Goal: Task Accomplishment & Management: Complete application form

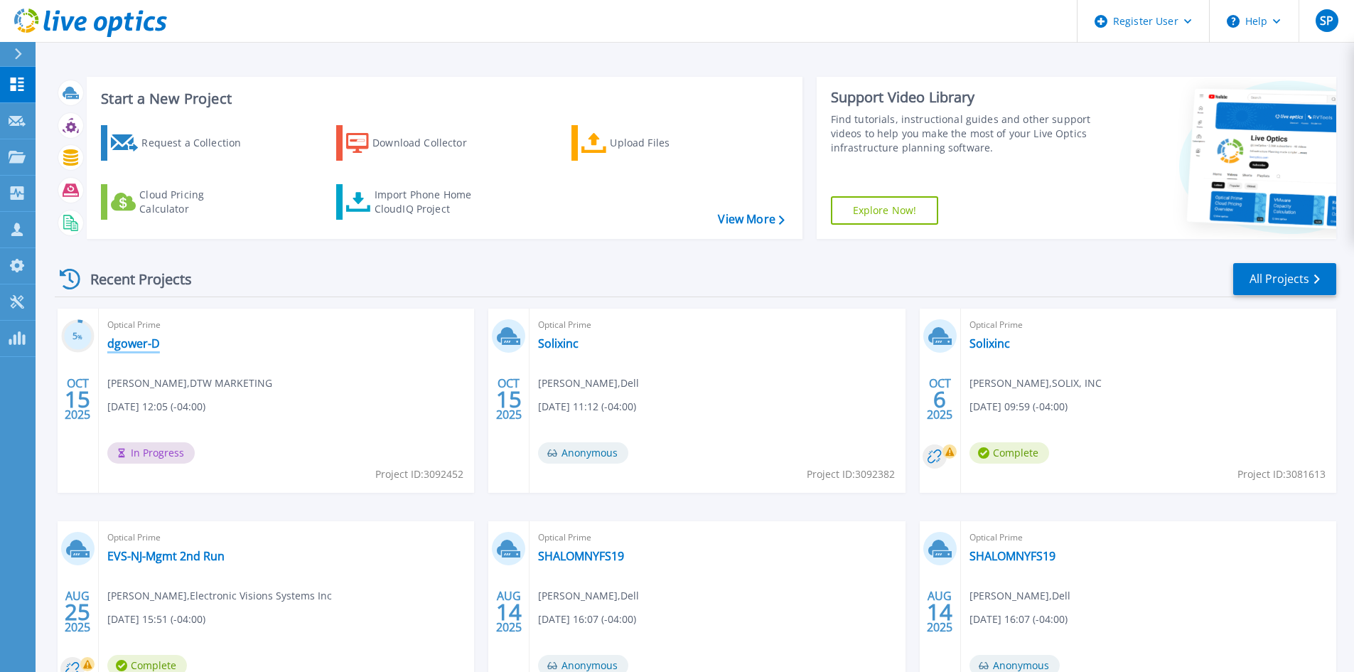
click at [141, 350] on link "dgower-D" at bounding box center [133, 343] width 53 height 14
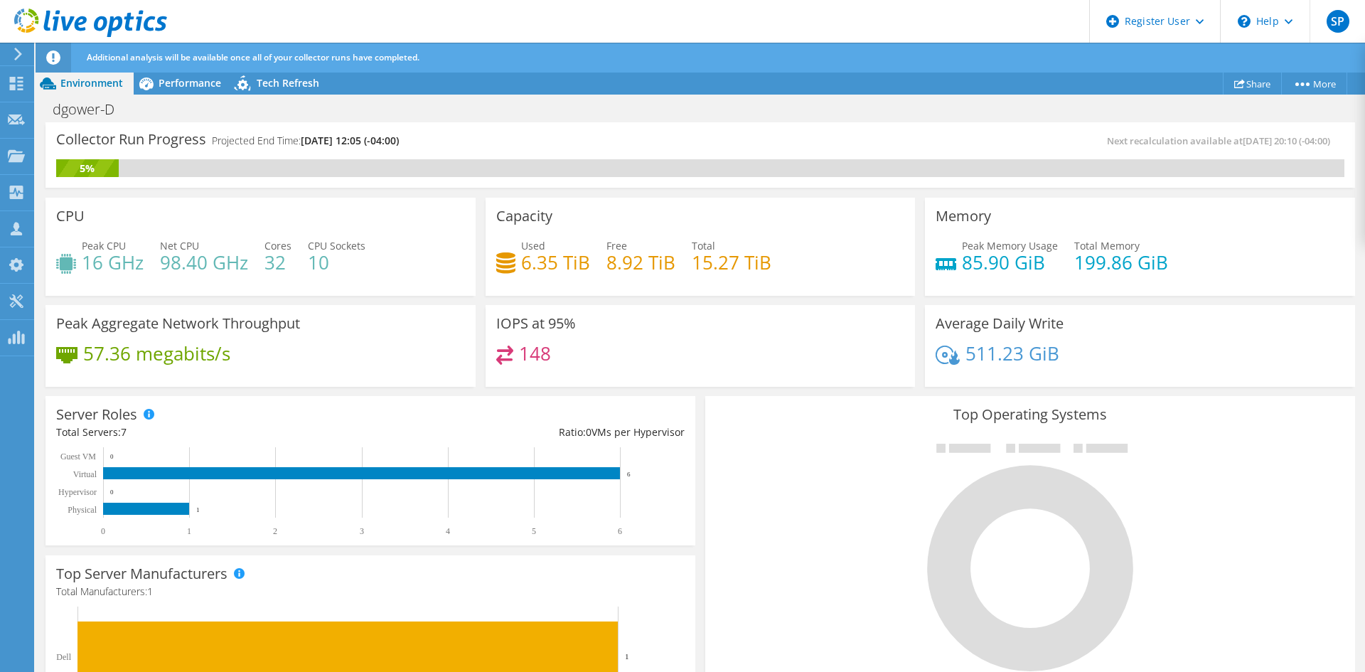
click at [13, 45] on div at bounding box center [83, 24] width 167 height 48
click at [15, 50] on icon at bounding box center [18, 54] width 11 height 13
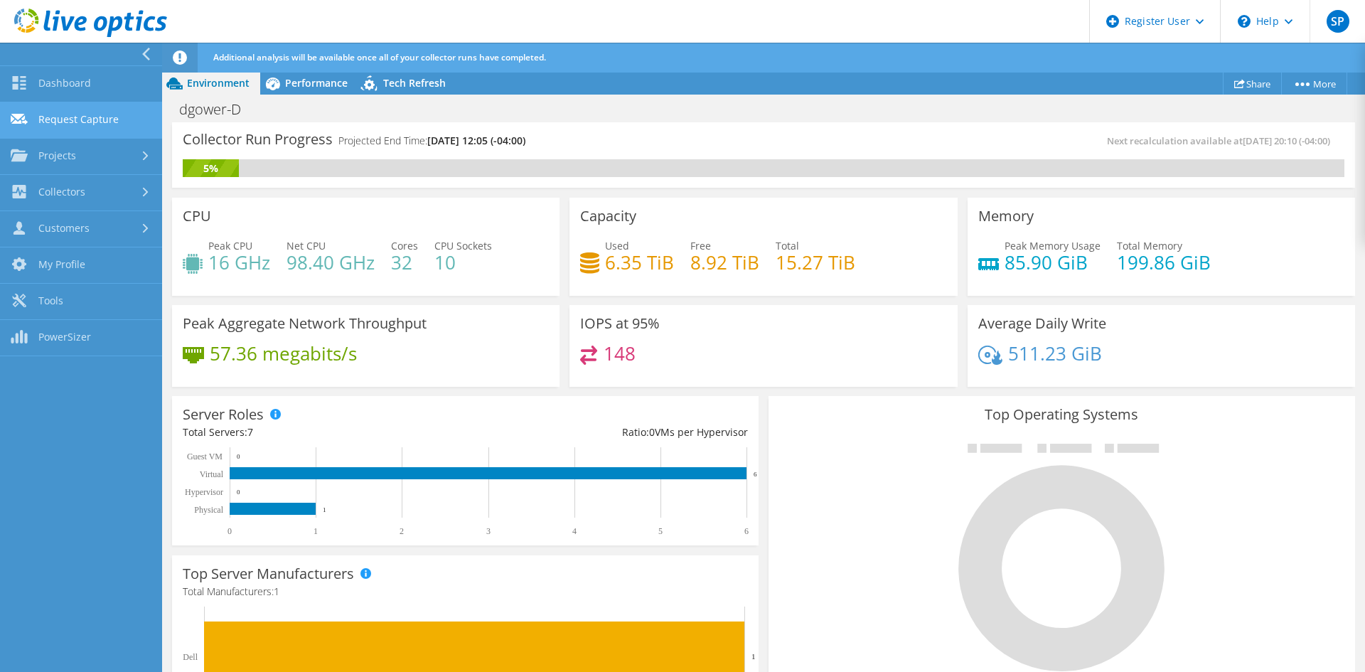
click at [74, 124] on link "Request Capture" at bounding box center [81, 120] width 162 height 36
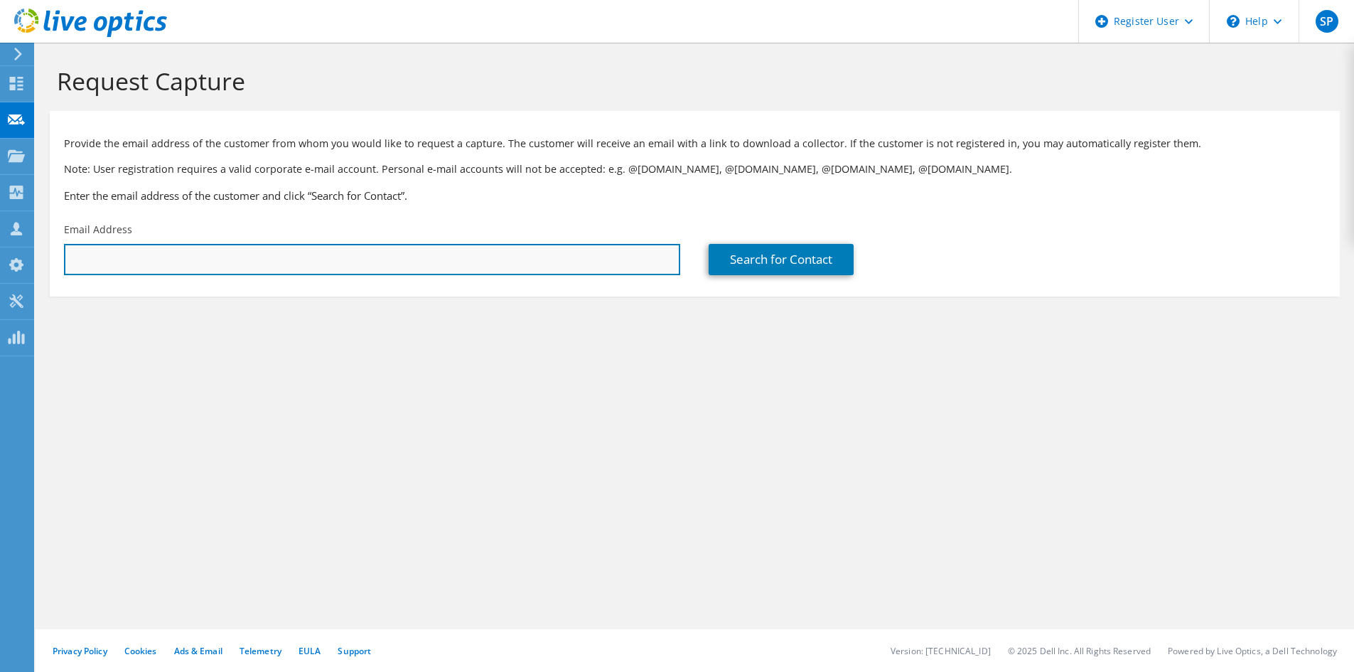
click at [168, 259] on input "text" at bounding box center [372, 259] width 616 height 31
paste input "[EMAIL_ADDRESS][DOMAIN_NAME]"
type input "[EMAIL_ADDRESS][DOMAIN_NAME]"
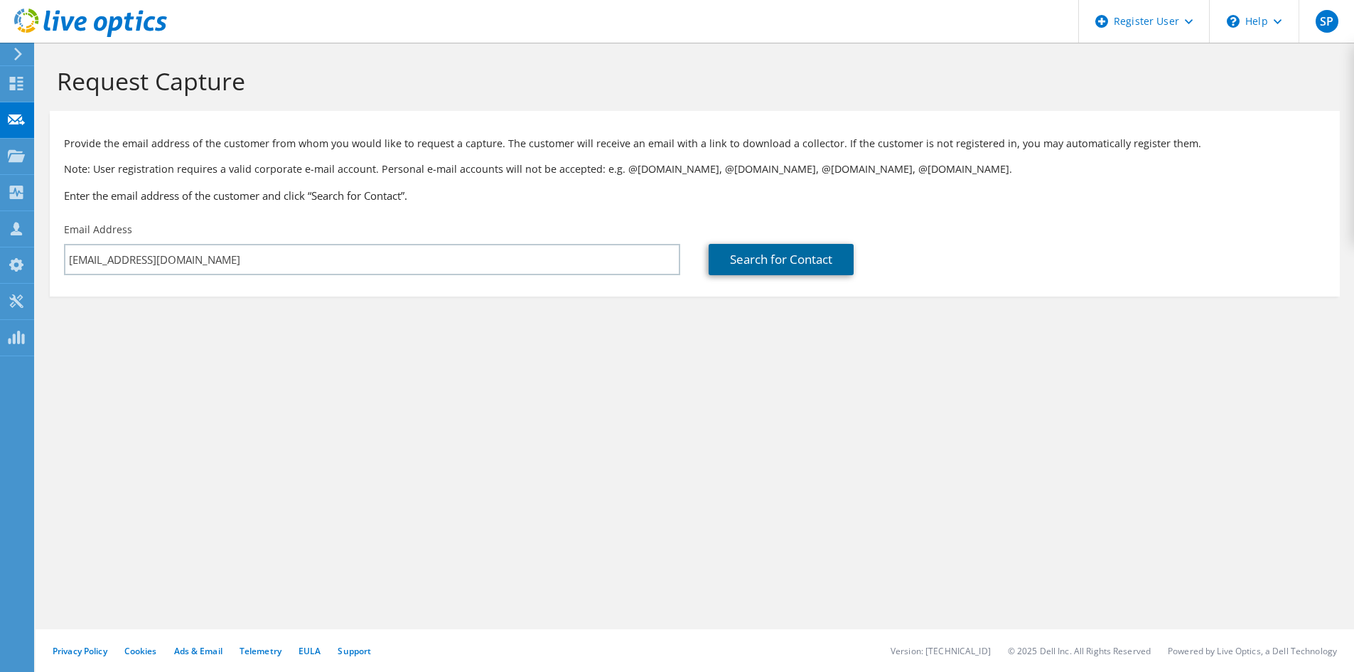
click at [815, 264] on link "Search for Contact" at bounding box center [781, 259] width 145 height 31
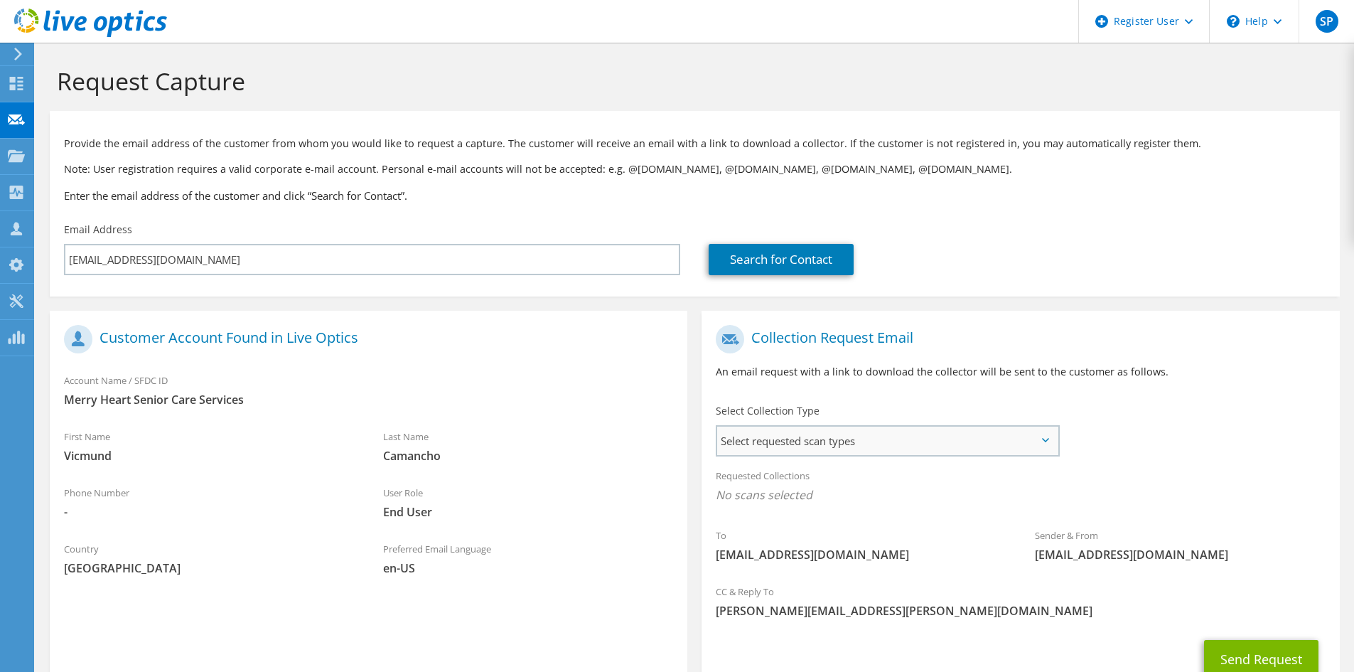
click at [820, 456] on div "Select requested scan types Server Virtualization Optical Prime AWS Nutanix SC" at bounding box center [888, 440] width 344 height 31
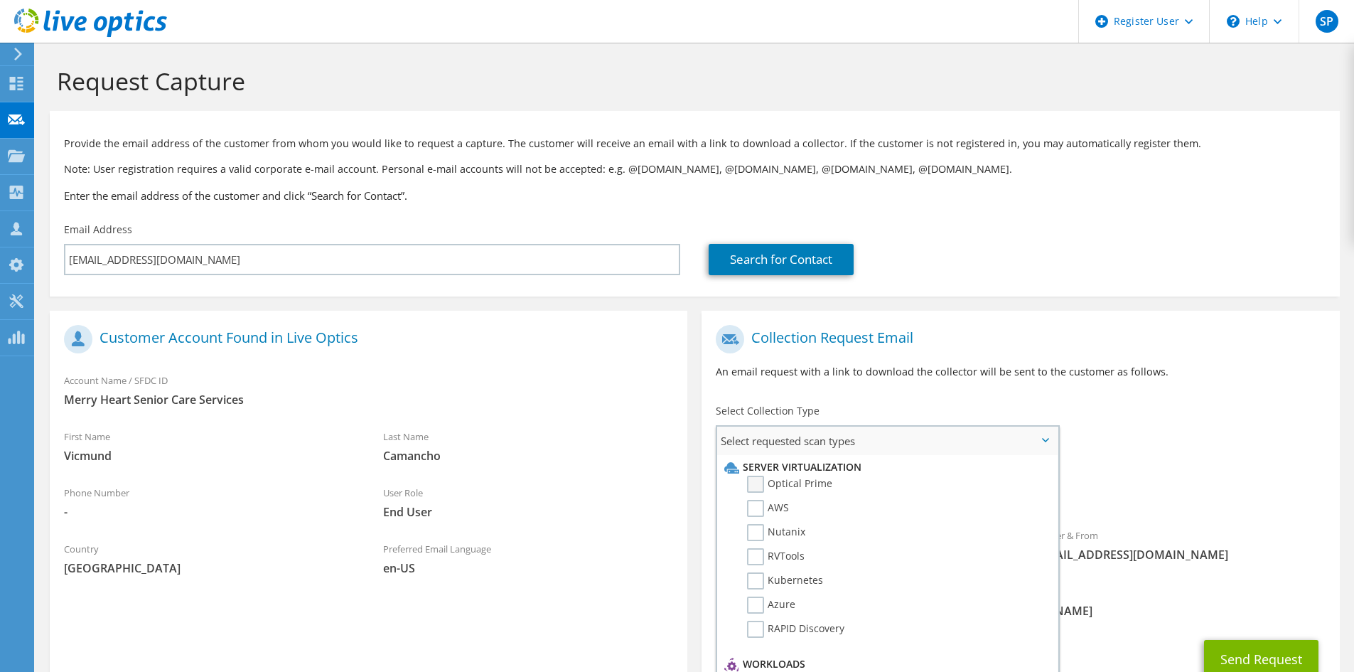
click at [815, 476] on label "Optical Prime" at bounding box center [789, 484] width 85 height 17
click at [0, 0] on input "Optical Prime" at bounding box center [0, 0] width 0 height 0
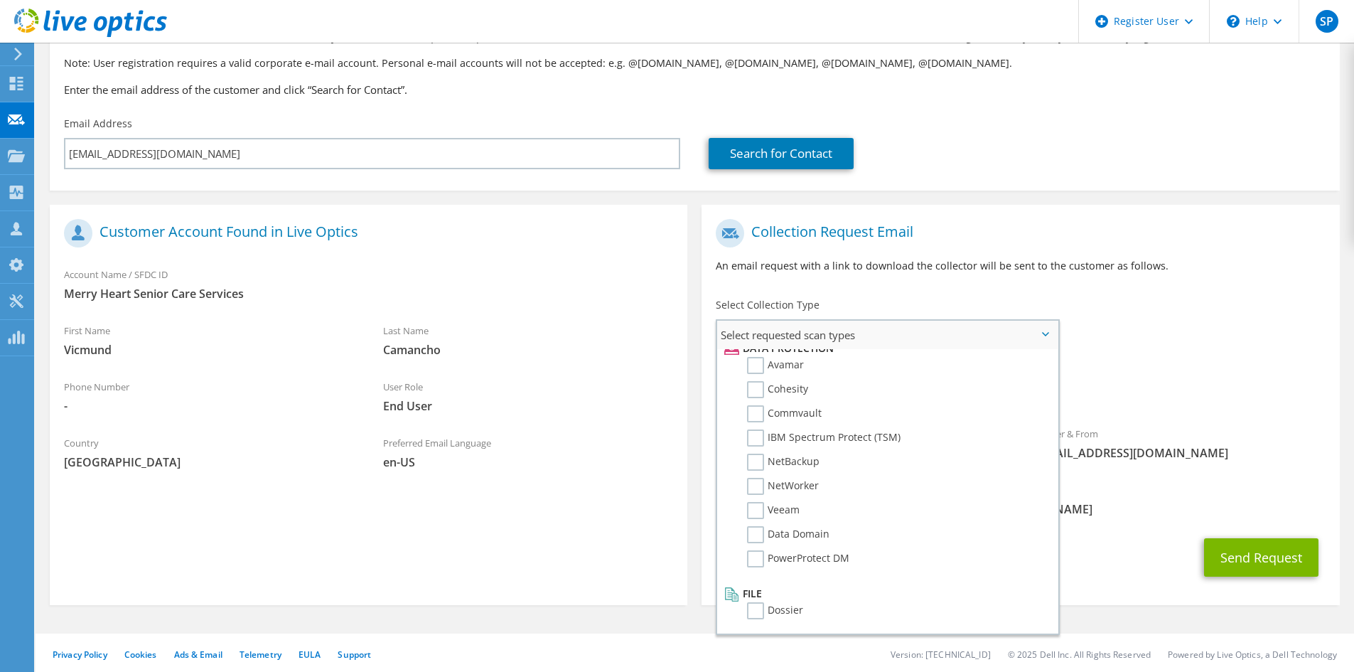
scroll to position [110, 0]
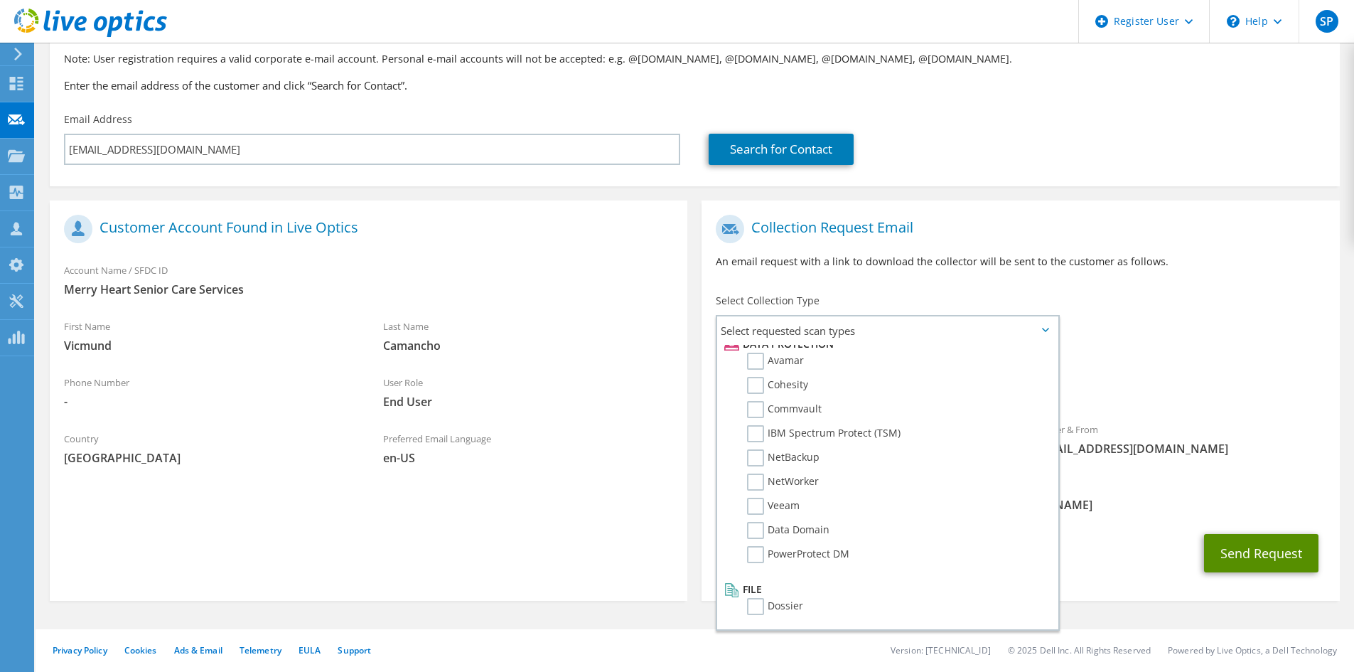
click at [1258, 560] on button "Send Request" at bounding box center [1261, 553] width 114 height 38
